Goal: Information Seeking & Learning: Find specific fact

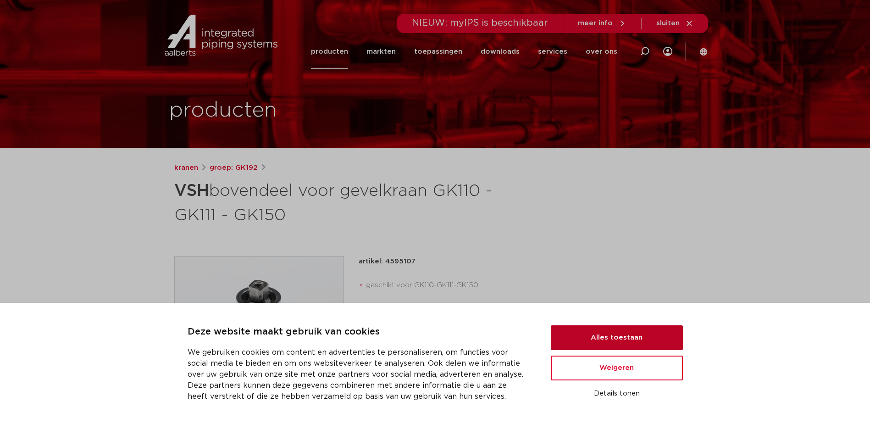
click at [575, 330] on button "Alles toestaan" at bounding box center [617, 337] width 132 height 25
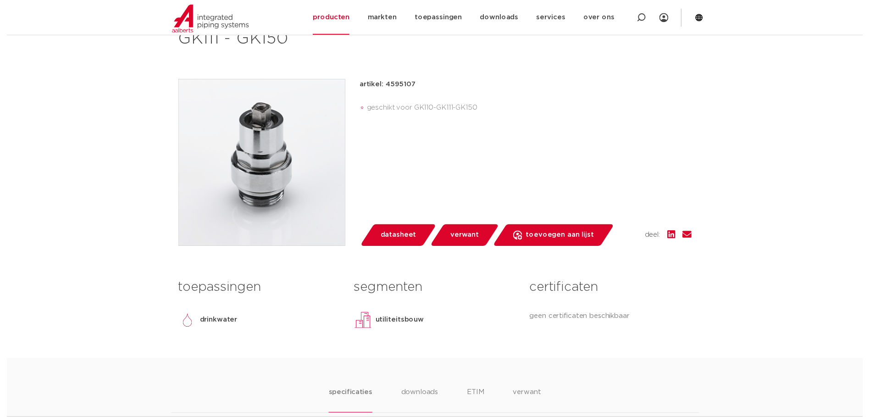
scroll to position [184, 0]
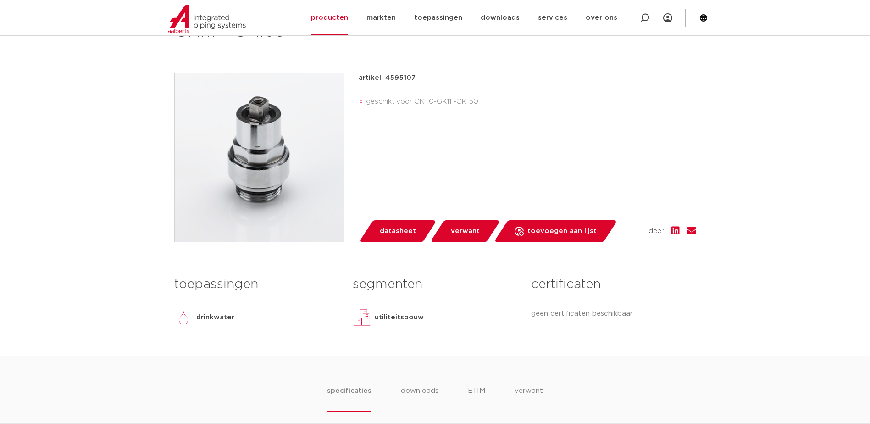
click at [389, 235] on span "datasheet" at bounding box center [398, 231] width 36 height 15
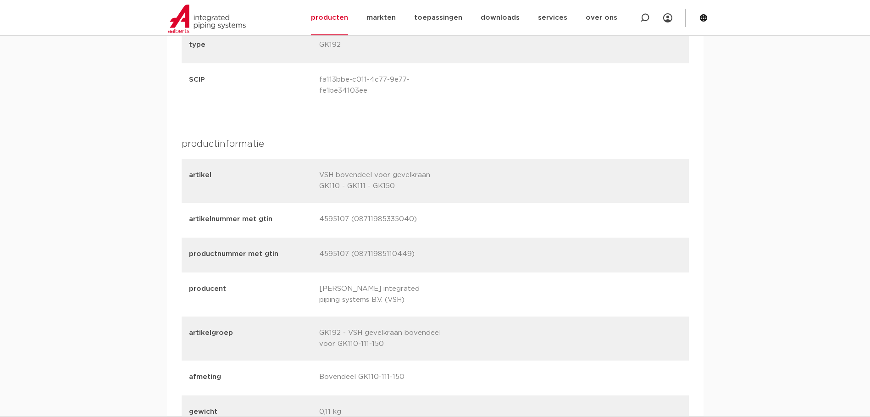
scroll to position [963, 0]
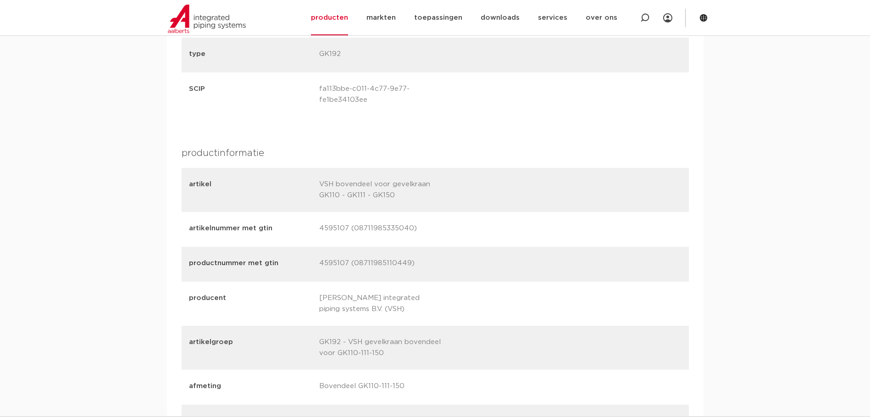
click at [384, 196] on p "VSH bovendeel voor gevelkraan GK110 - GK111 - GK150" at bounding box center [380, 190] width 123 height 22
copy p "GK150"
click at [643, 20] on icon at bounding box center [645, 17] width 11 height 11
paste input "GK150"
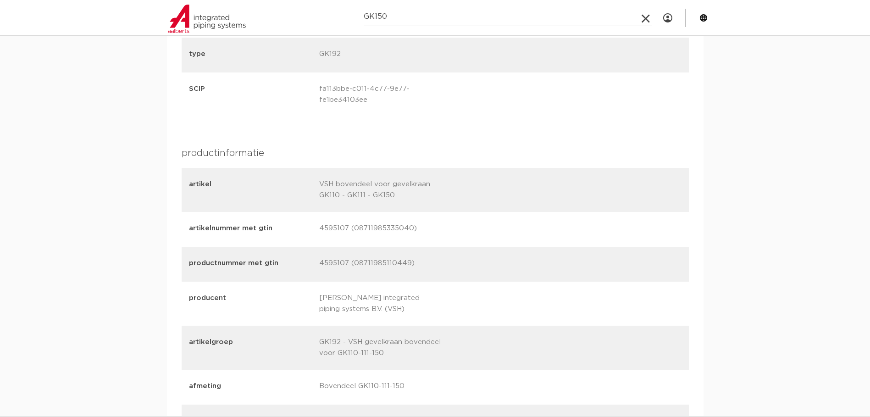
type input "GK150"
click button "Zoeken" at bounding box center [0, 0] width 0 height 0
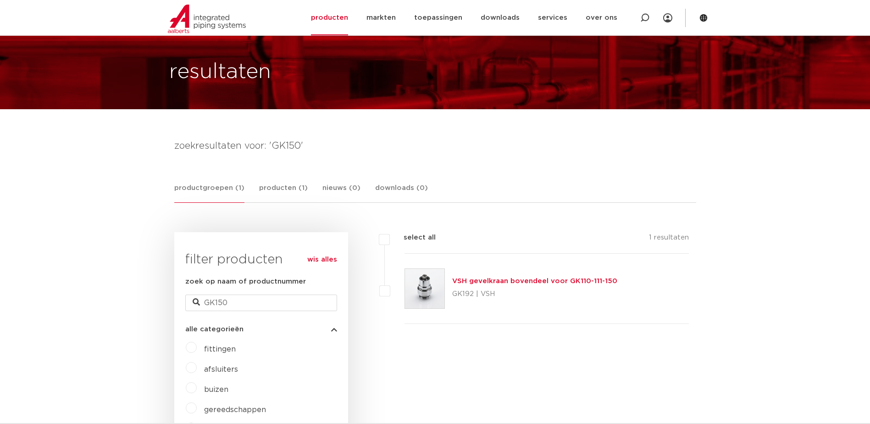
scroll to position [92, 0]
